Goal: Find specific page/section: Find specific page/section

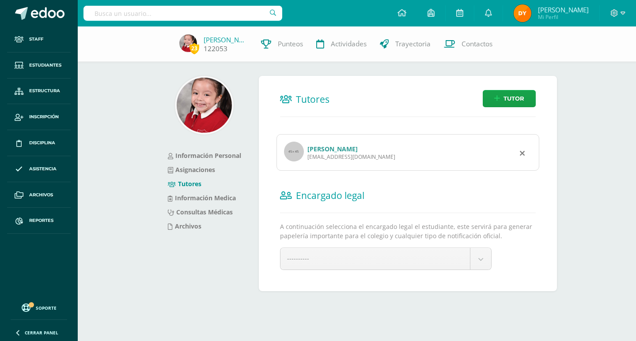
click at [219, 40] on link "[PERSON_NAME]" at bounding box center [226, 39] width 44 height 9
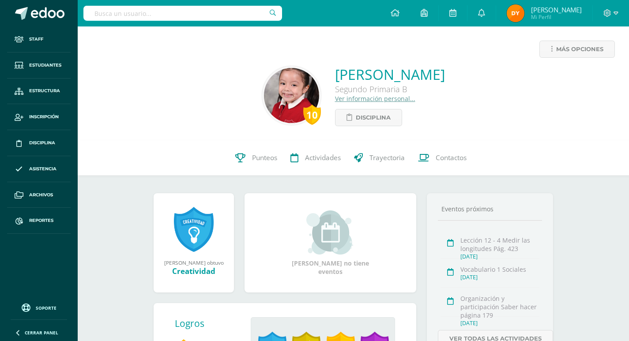
drag, startPoint x: 280, startPoint y: 75, endPoint x: 496, endPoint y: 74, distance: 215.6
click at [496, 74] on div "10 Adriana Raquel Gallardo Amarra Segundo Primaria B Ver información personal..…" at bounding box center [354, 95] width 538 height 61
copy link "Adriana Raquel Gallardo Amarra"
click at [335, 100] on link "Ver información personal..." at bounding box center [375, 99] width 80 height 8
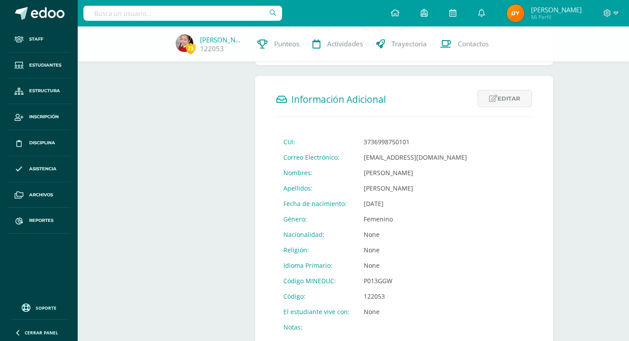
scroll to position [265, 0]
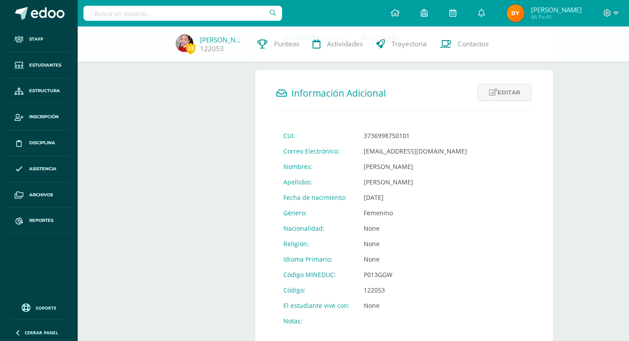
click at [375, 274] on td "P013GGW" at bounding box center [416, 274] width 118 height 15
copy td "P013GGW"
click at [206, 41] on link "[PERSON_NAME]" at bounding box center [222, 39] width 44 height 9
